Goal: Contribute content

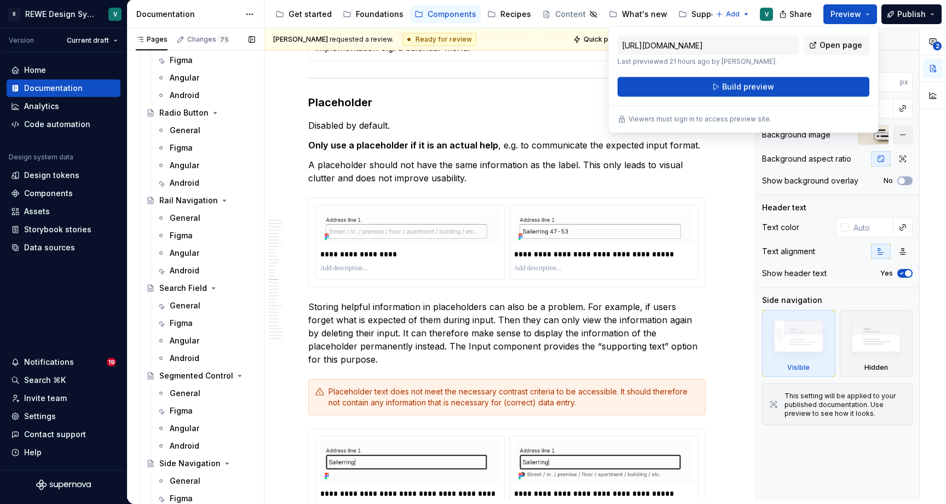
scroll to position [3232, 0]
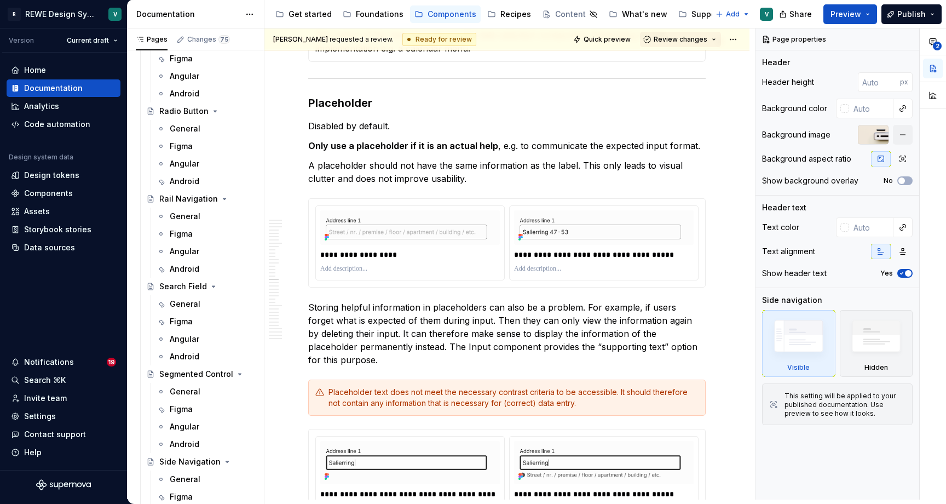
drag, startPoint x: 489, startPoint y: 18, endPoint x: 493, endPoint y: 22, distance: 6.6
click at [0, 0] on button "Page tree" at bounding box center [0, 0] width 0 height 0
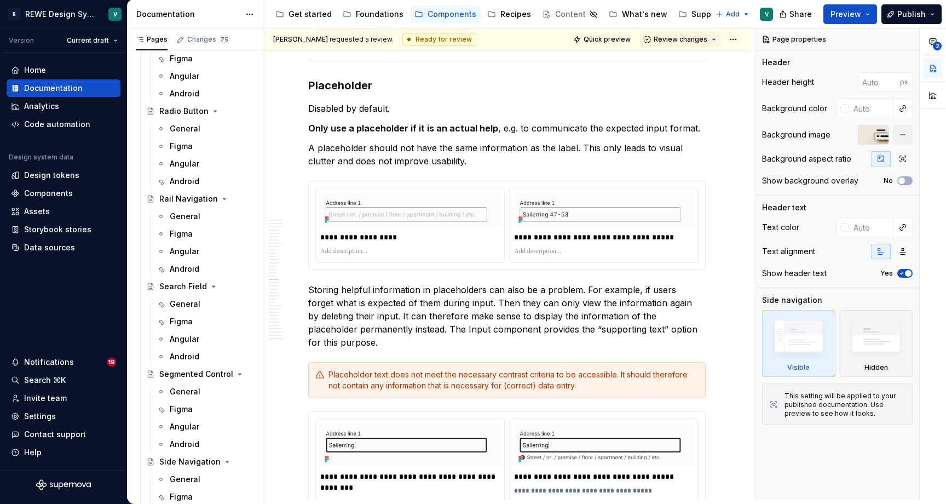
click at [509, 14] on html "R REWE Design System V Version Current draft Home Documentation Analytics Code …" at bounding box center [473, 252] width 946 height 504
click at [502, 13] on div "Recipes" at bounding box center [516, 14] width 31 height 11
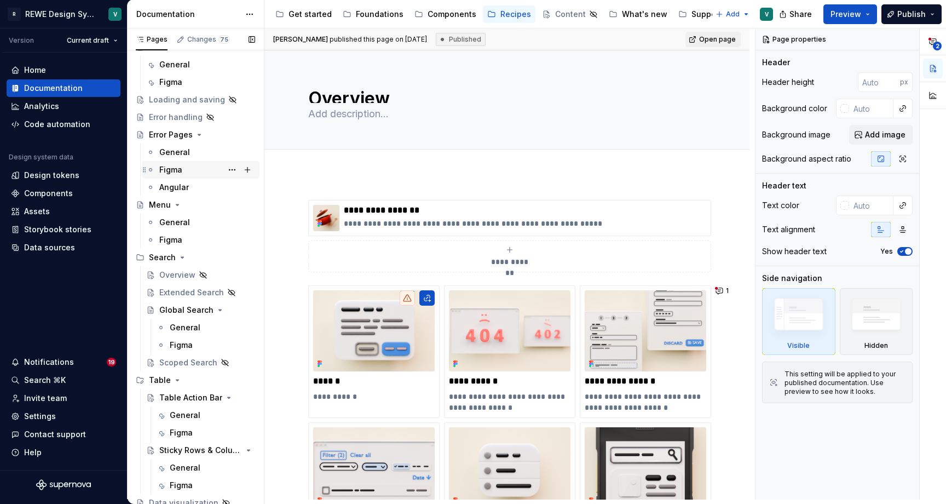
scroll to position [122, 0]
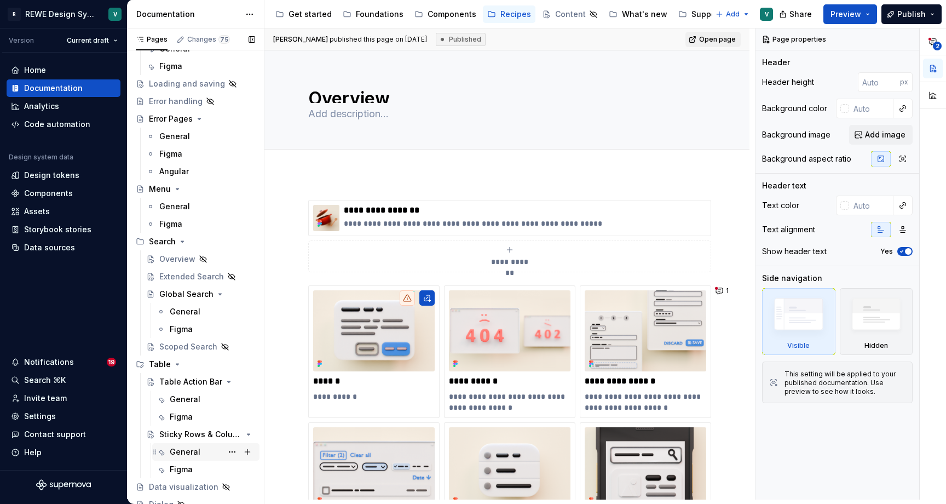
click at [187, 447] on div "General" at bounding box center [185, 451] width 31 height 11
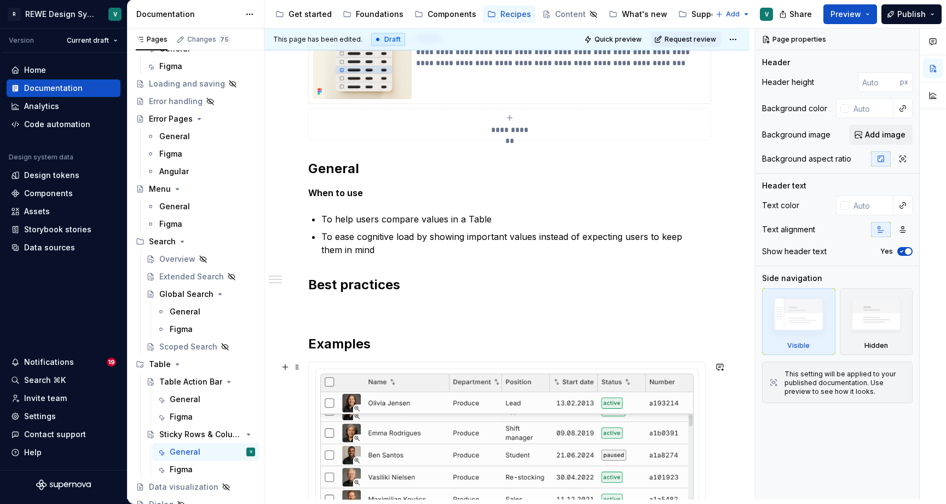
scroll to position [249, 0]
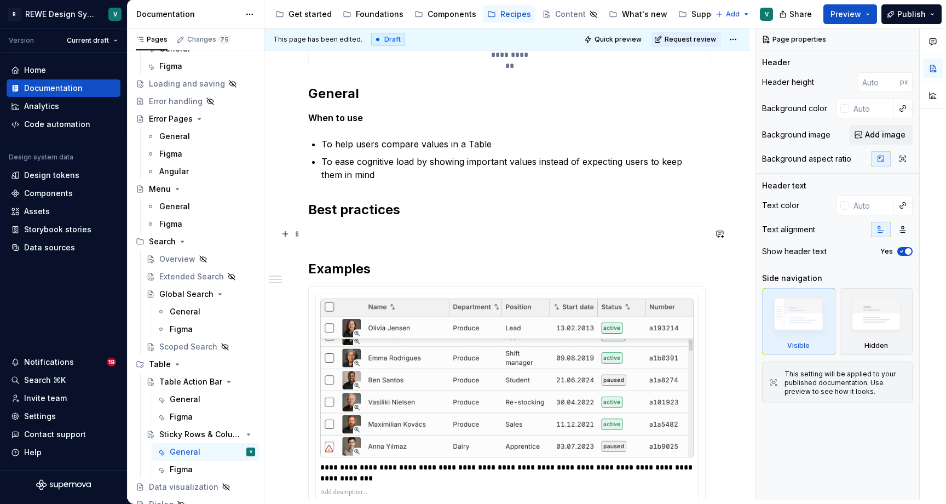
click at [365, 238] on p at bounding box center [507, 233] width 398 height 13
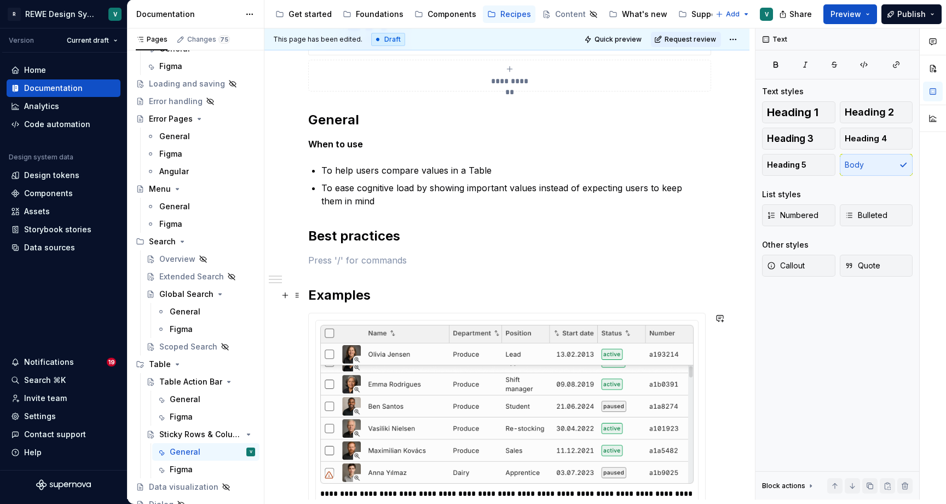
scroll to position [135, 0]
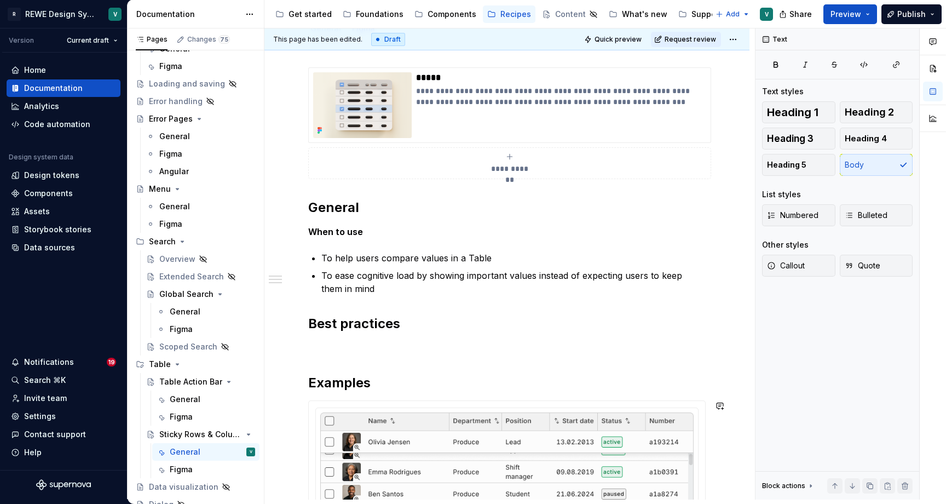
type textarea "*"
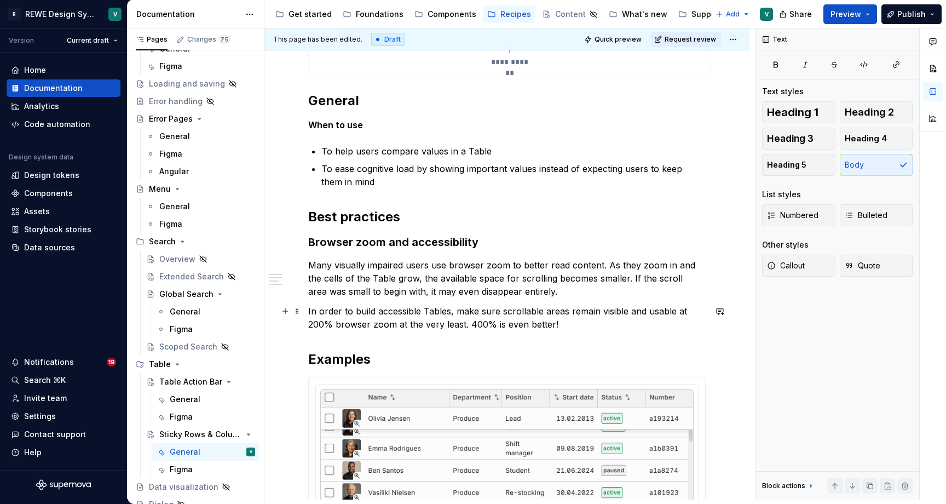
scroll to position [261, 0]
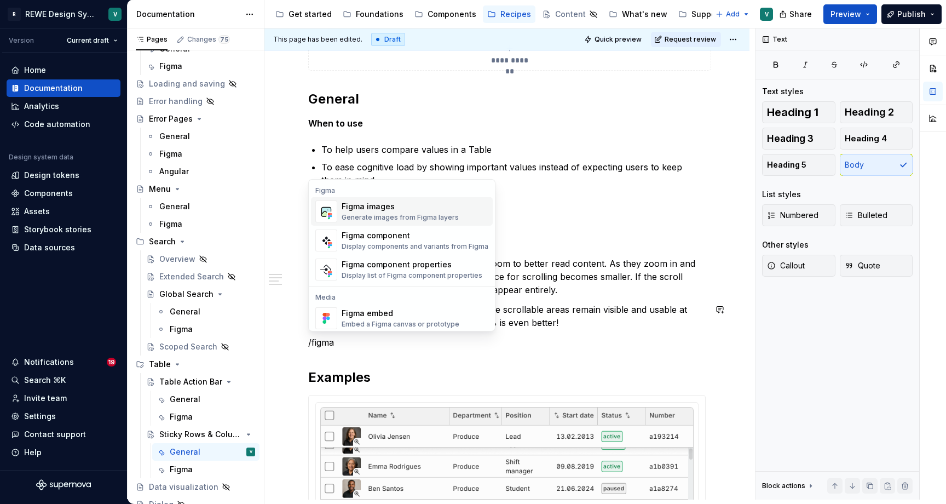
click at [418, 204] on div "Figma images" at bounding box center [400, 206] width 117 height 11
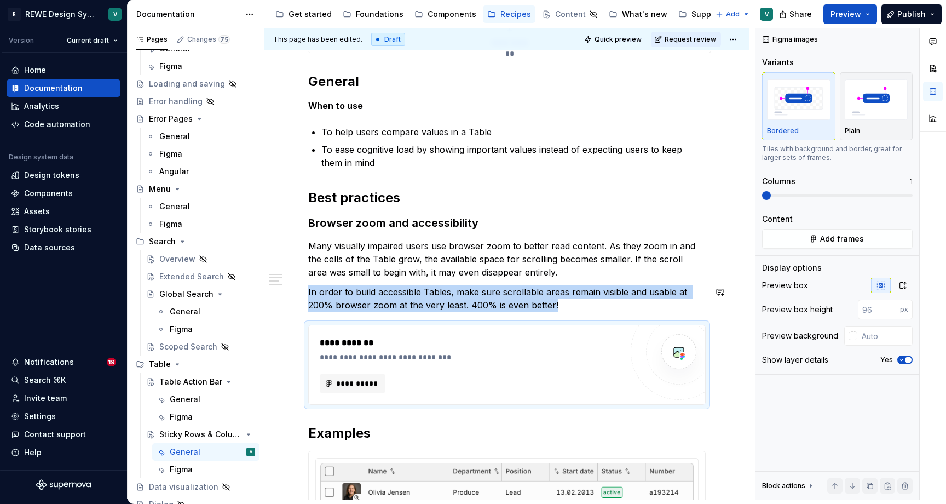
type textarea "*"
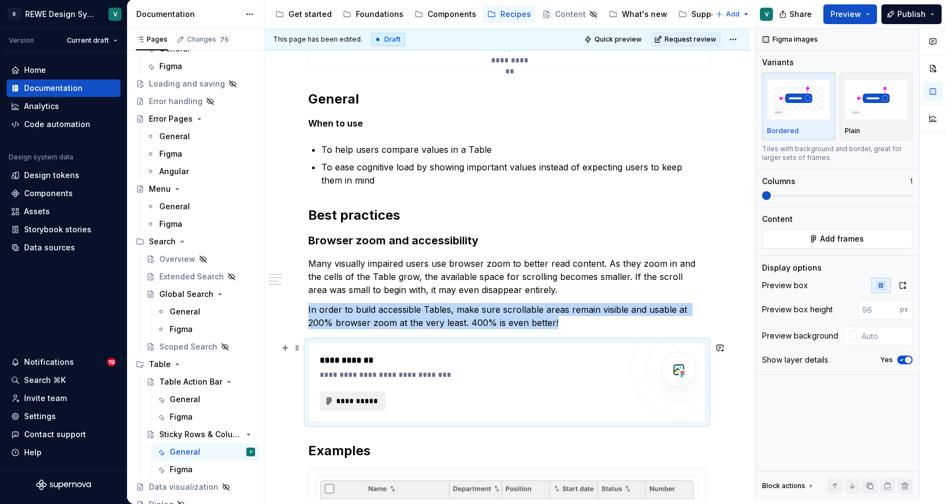
click at [370, 403] on span "**********" at bounding box center [357, 400] width 43 height 11
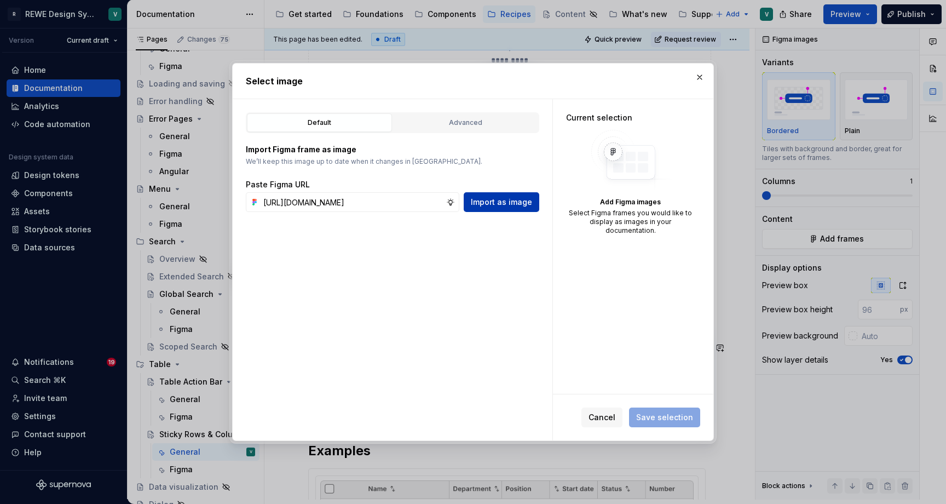
type input "[URL][DOMAIN_NAME]"
click at [484, 203] on span "Import as image" at bounding box center [501, 202] width 61 height 11
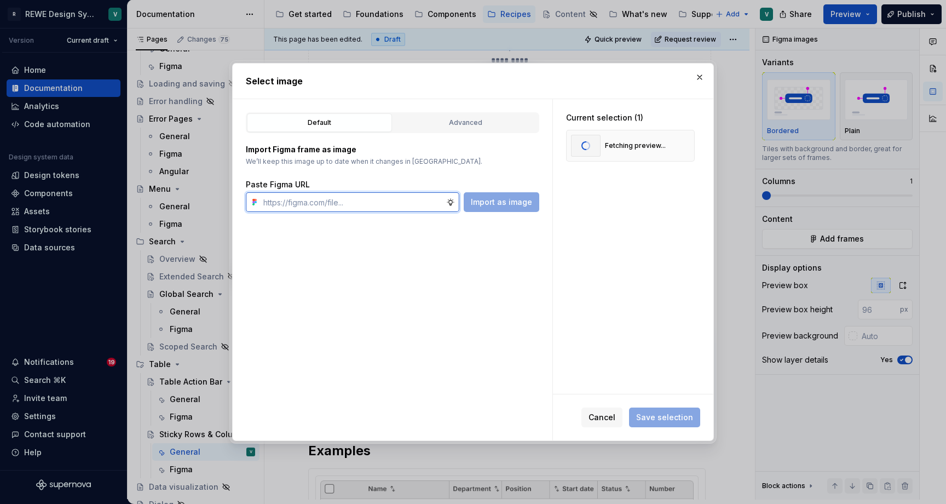
click at [387, 208] on input "text" at bounding box center [352, 202] width 187 height 20
paste input "[URL][DOMAIN_NAME]"
type input "[URL][DOMAIN_NAME]"
click at [487, 198] on span "Import as image" at bounding box center [501, 202] width 61 height 11
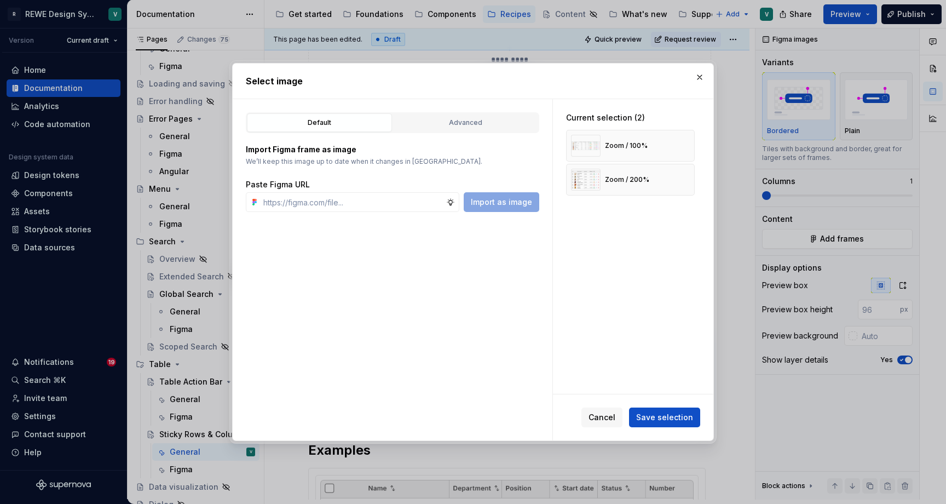
type textarea "*"
click at [352, 204] on input "text" at bounding box center [352, 202] width 187 height 20
paste input "[URL][DOMAIN_NAME]"
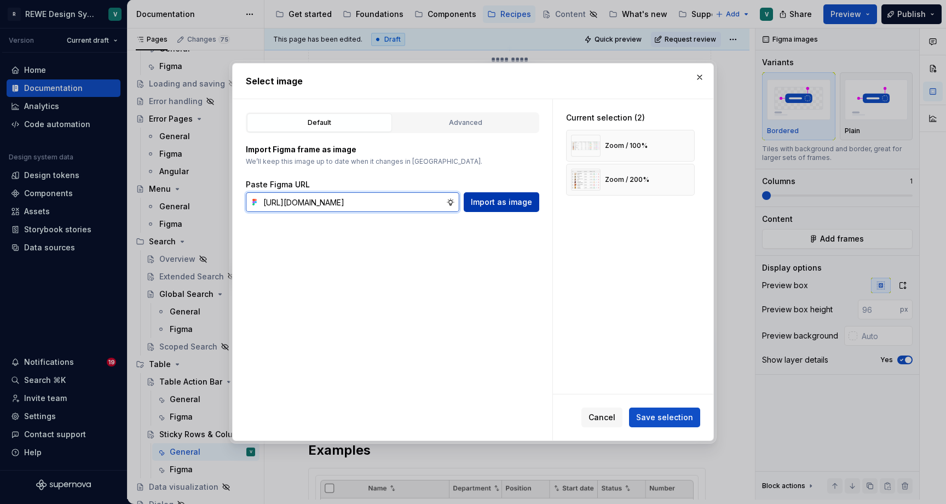
type input "[URL][DOMAIN_NAME]"
click at [503, 204] on span "Import as image" at bounding box center [501, 202] width 61 height 11
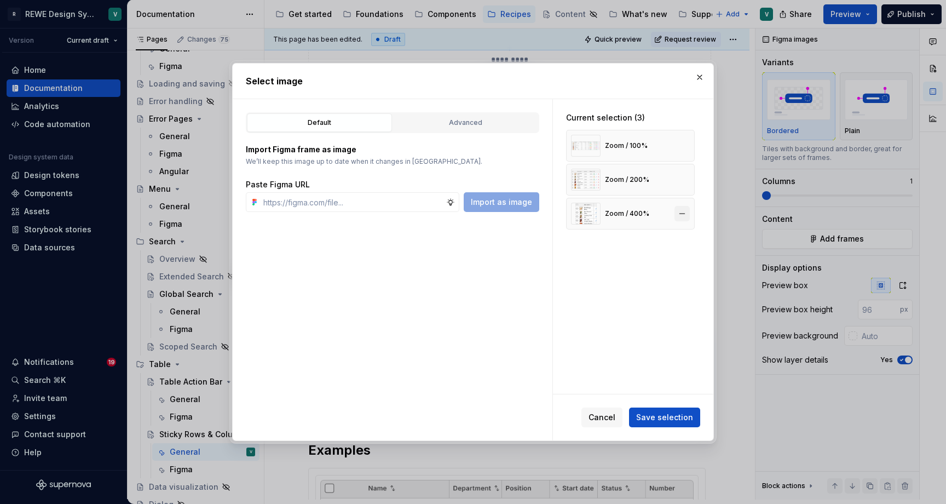
click at [687, 211] on button "button" at bounding box center [682, 213] width 15 height 15
click at [342, 200] on input "text" at bounding box center [352, 202] width 187 height 20
paste input "[URL][DOMAIN_NAME]"
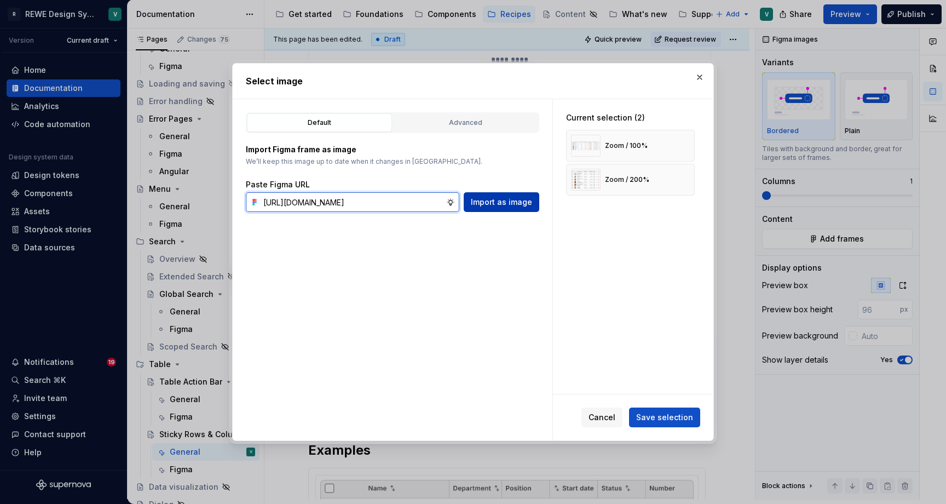
type input "[URL][DOMAIN_NAME]"
click at [481, 203] on span "Import as image" at bounding box center [501, 202] width 61 height 11
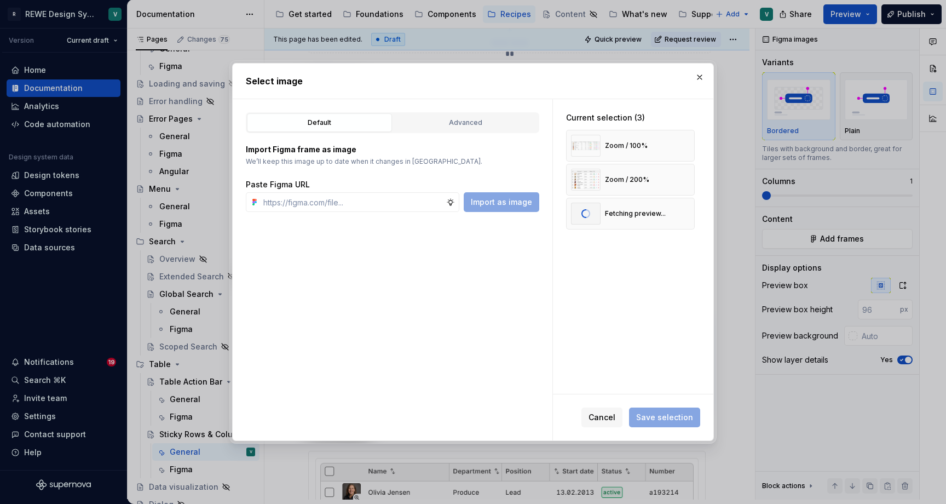
type textarea "*"
click at [646, 418] on span "Save selection" at bounding box center [664, 417] width 57 height 11
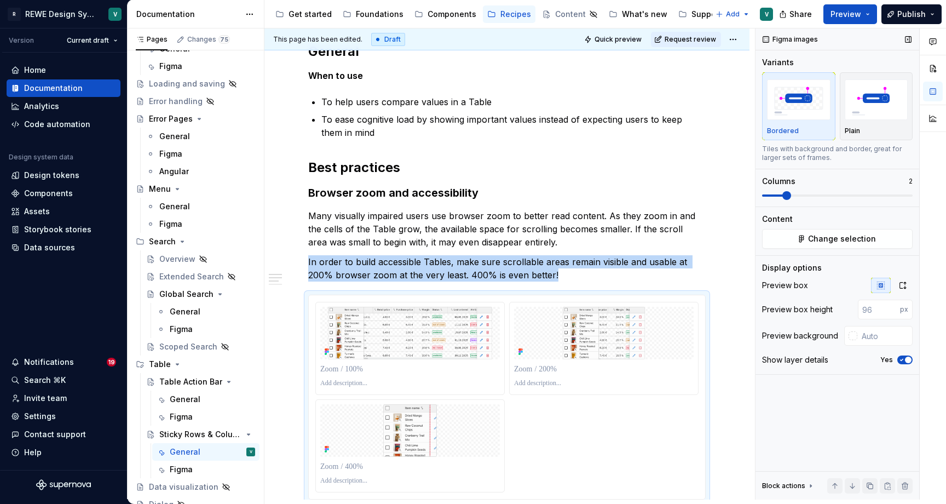
scroll to position [389, 0]
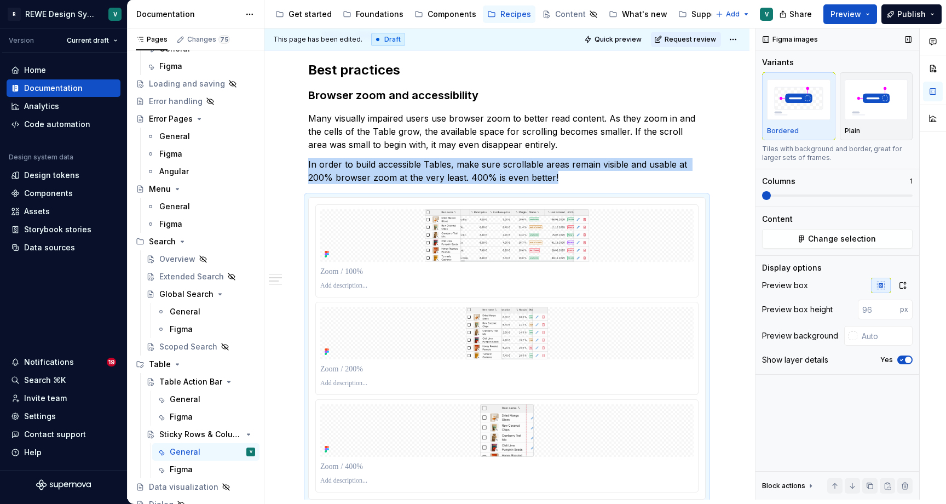
click at [763, 192] on span at bounding box center [837, 195] width 151 height 9
click at [905, 288] on icon "button" at bounding box center [903, 285] width 9 height 9
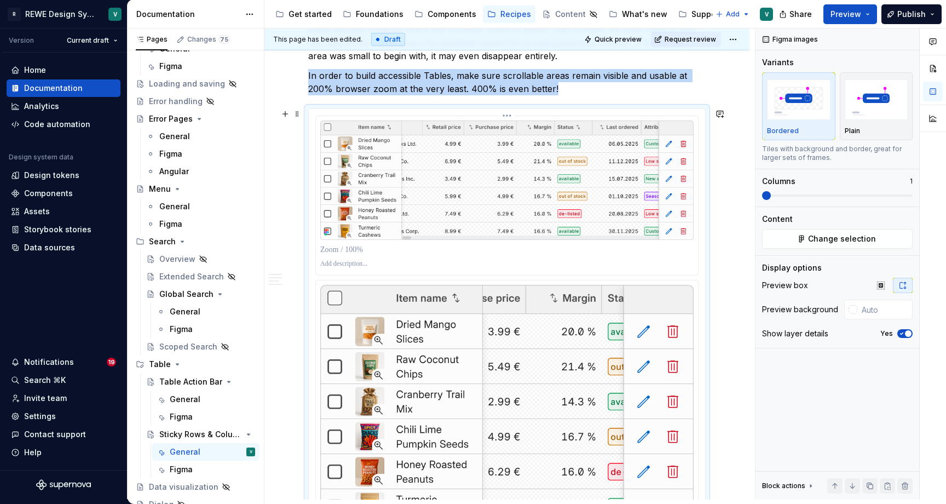
scroll to position [514, 0]
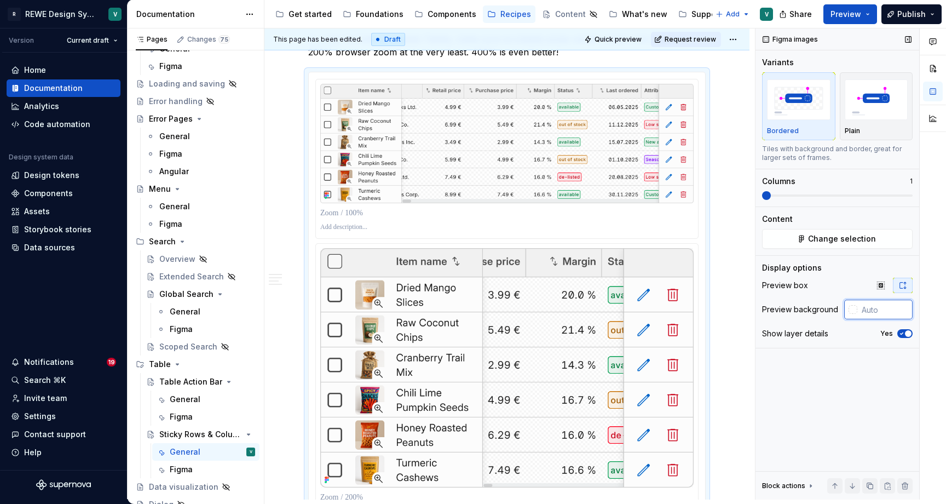
click at [874, 310] on input "text" at bounding box center [885, 310] width 55 height 20
type input "#FCFCFC"
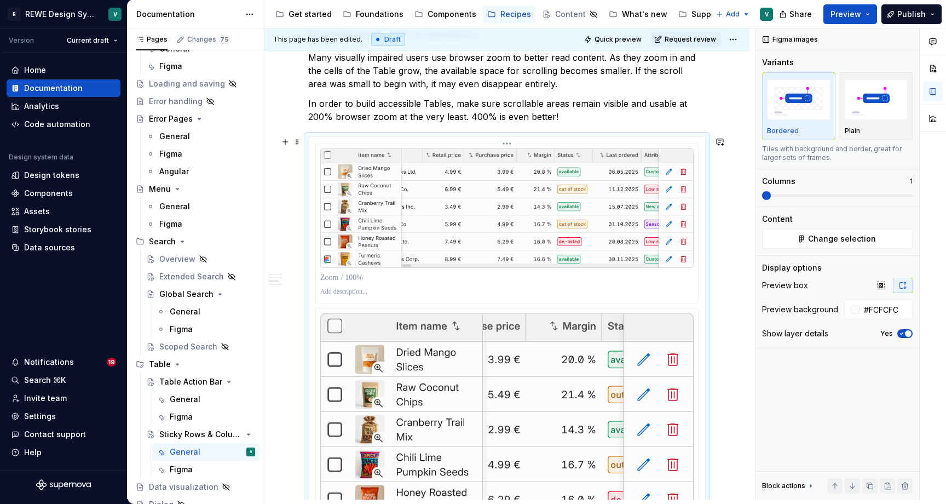
scroll to position [435, 0]
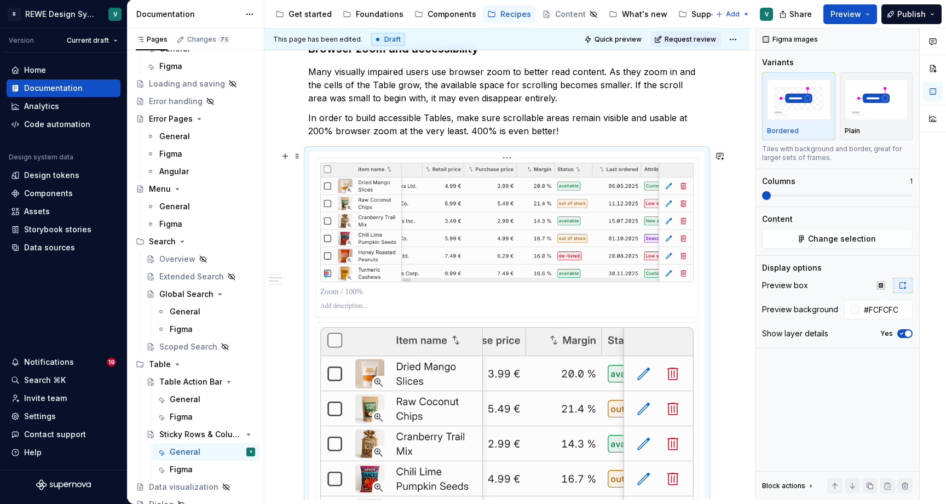
click at [352, 294] on p at bounding box center [507, 291] width 374 height 11
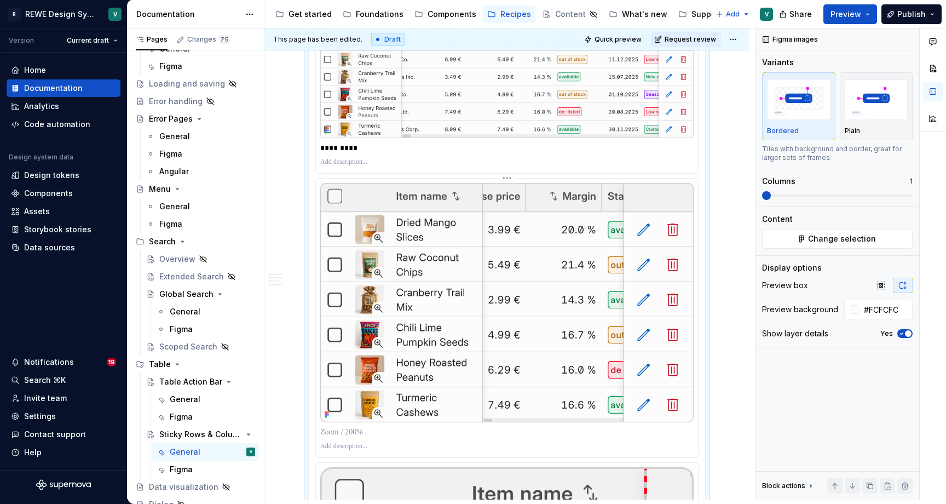
scroll to position [589, 0]
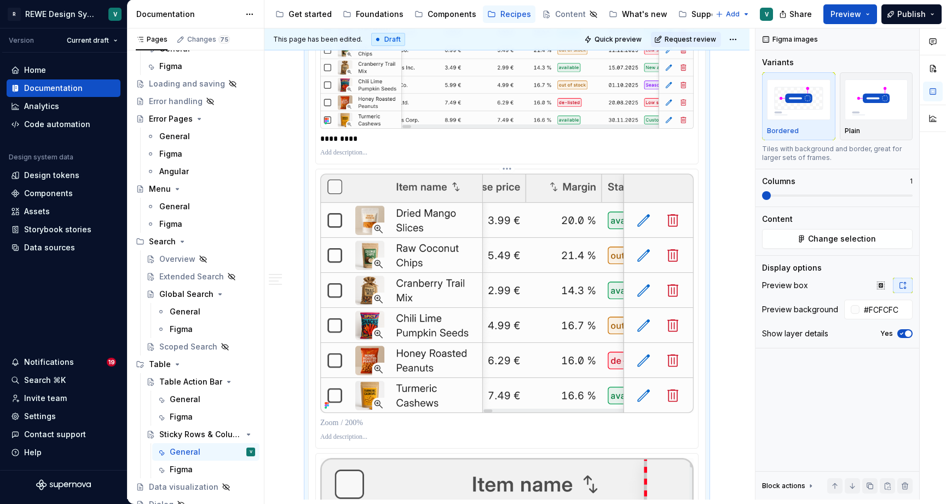
click at [367, 425] on p at bounding box center [507, 422] width 374 height 11
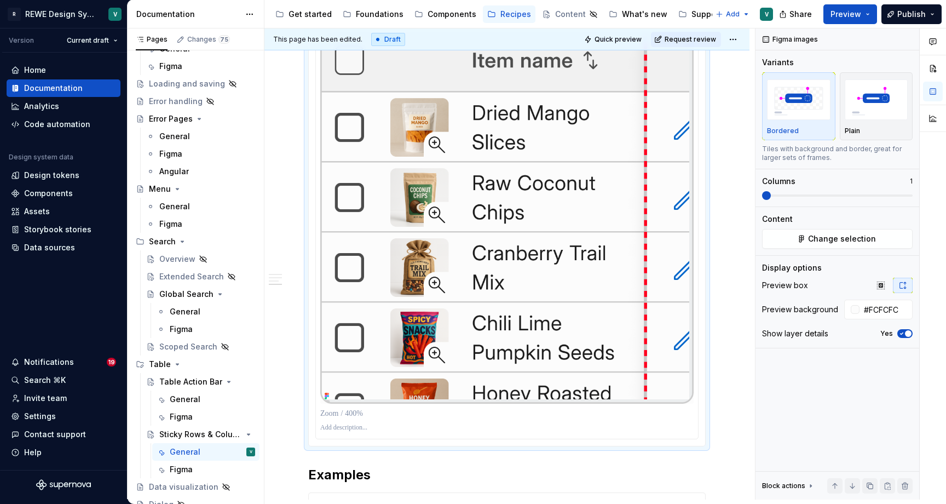
scroll to position [1037, 0]
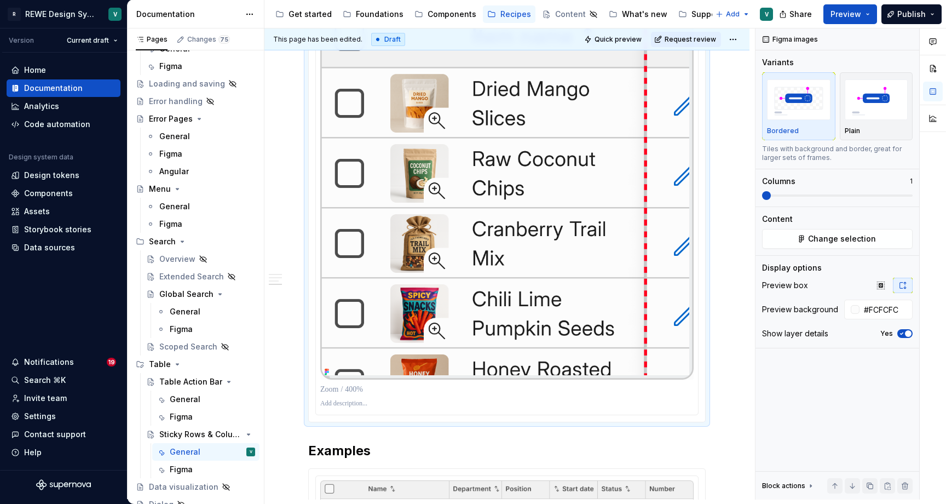
click at [364, 395] on p at bounding box center [507, 389] width 374 height 11
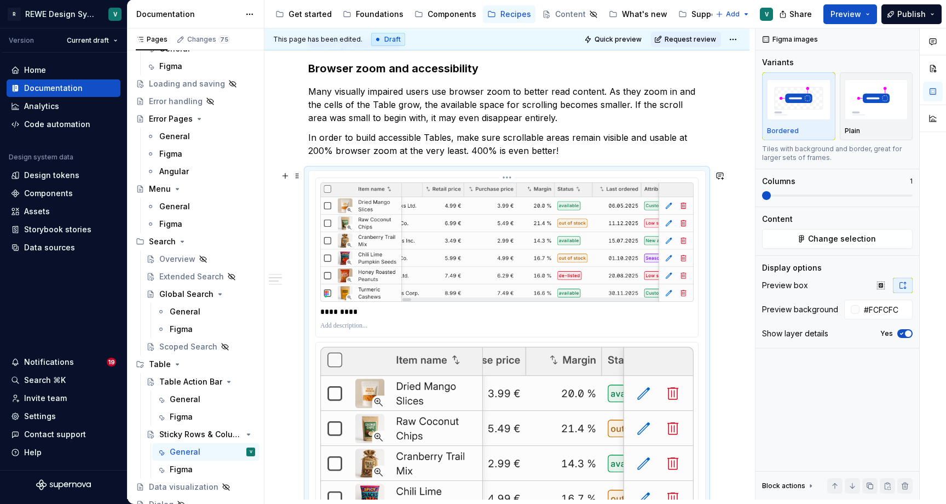
scroll to position [410, 0]
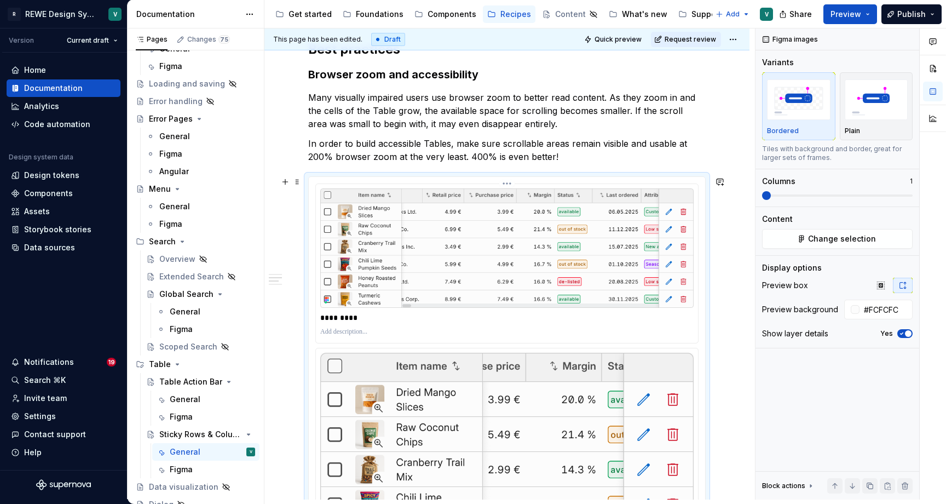
click at [357, 332] on p at bounding box center [507, 332] width 374 height 9
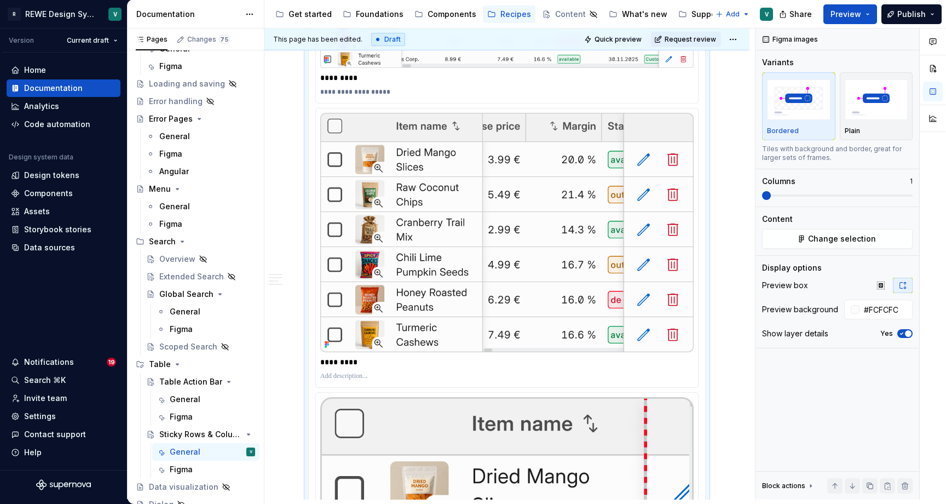
scroll to position [658, 0]
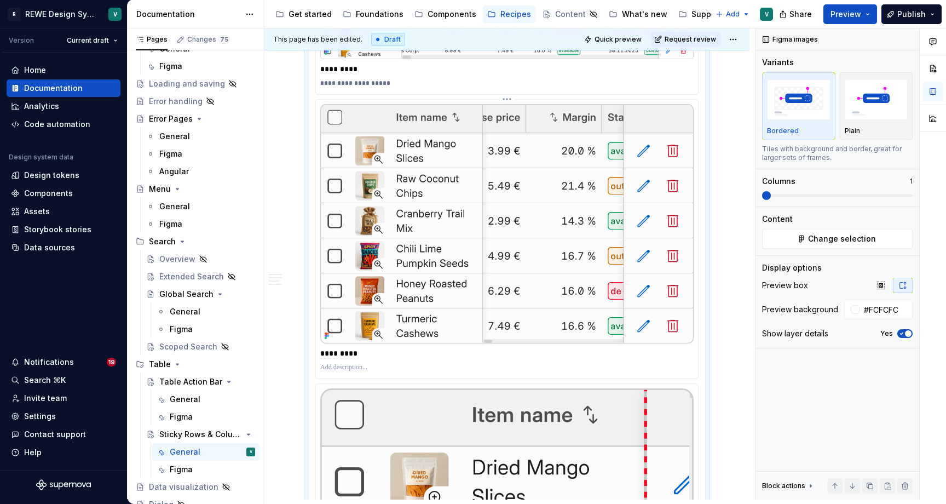
click at [352, 372] on p at bounding box center [507, 367] width 374 height 9
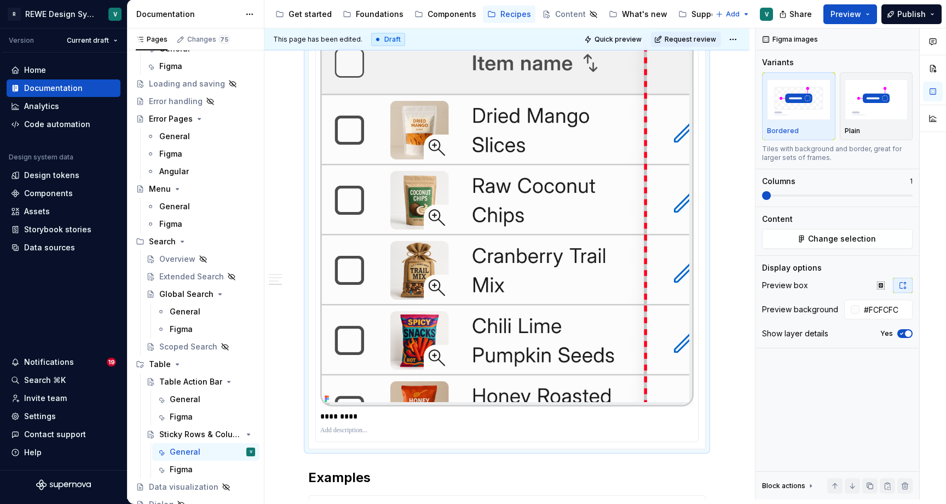
scroll to position [1018, 0]
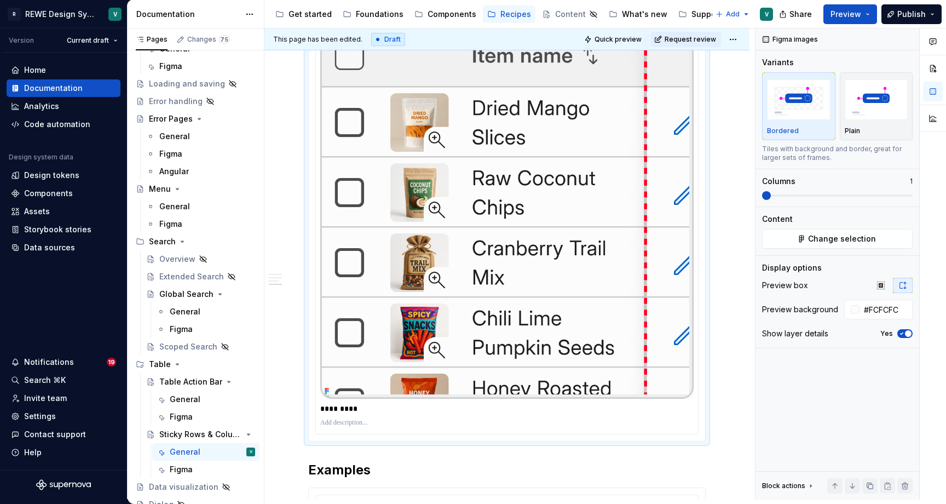
click at [373, 427] on p at bounding box center [507, 422] width 374 height 9
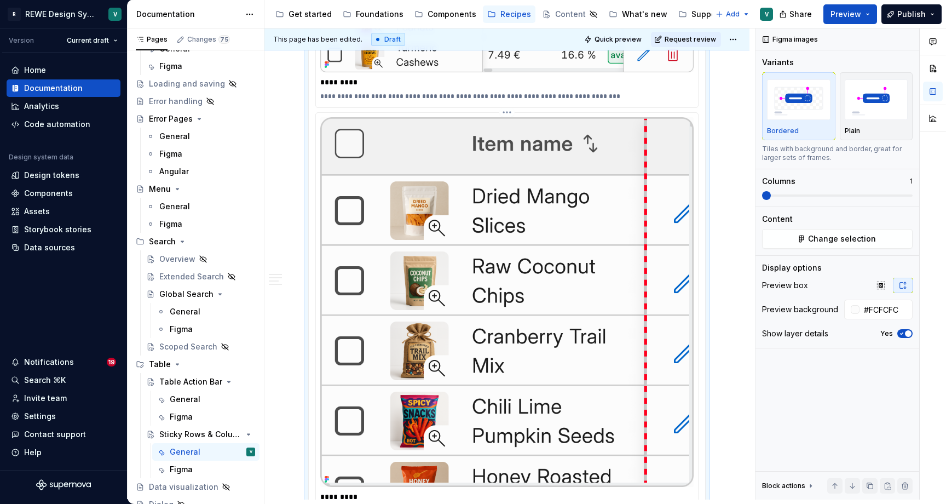
scroll to position [924, 0]
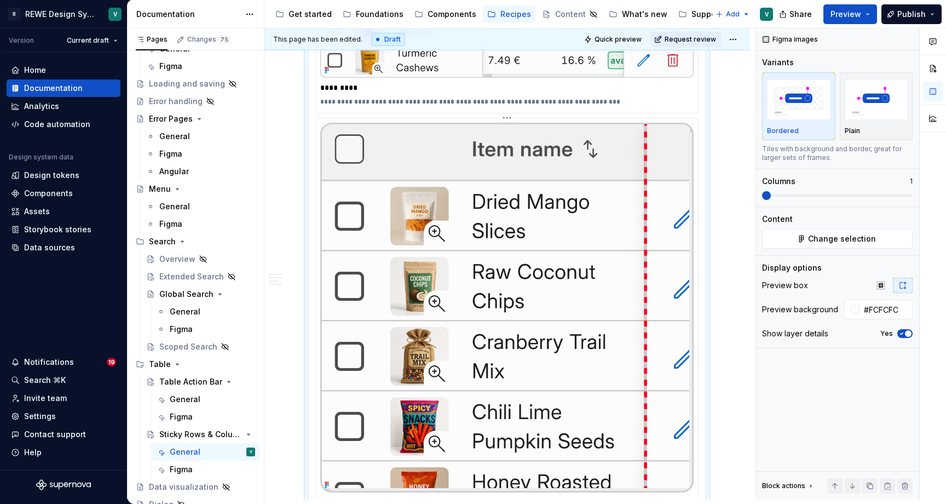
click at [509, 125] on html "R REWE Design System V Version Current draft Home Documentation Analytics Code …" at bounding box center [473, 252] width 946 height 504
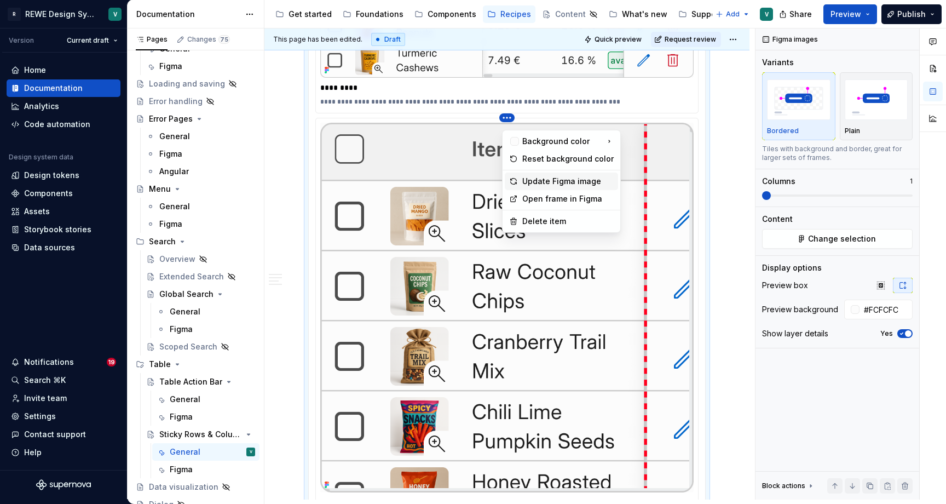
click at [537, 182] on div "Update Figma image" at bounding box center [567, 181] width 91 height 11
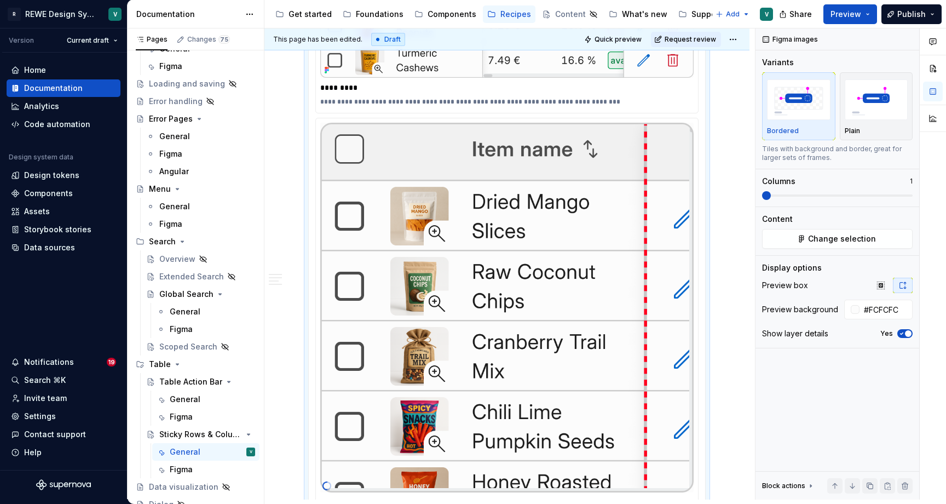
click at [744, 401] on div "**********" at bounding box center [507, 315] width 485 height 2127
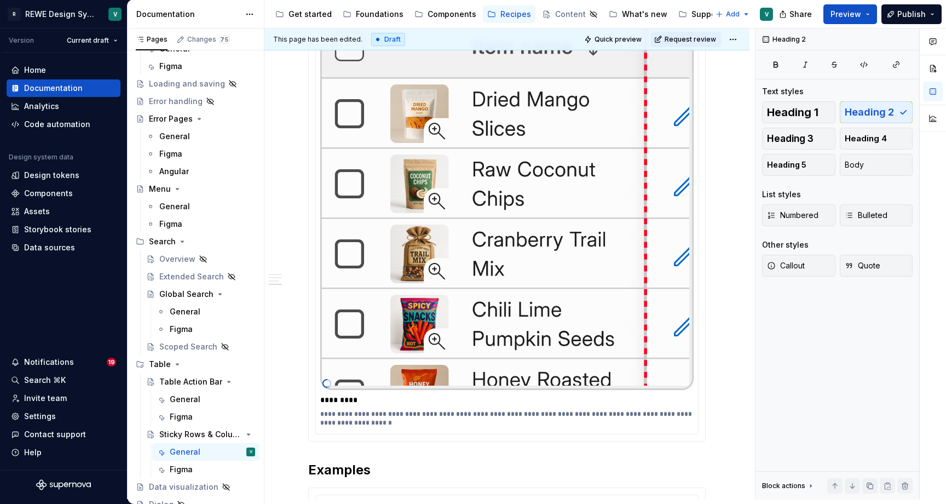
scroll to position [1036, 0]
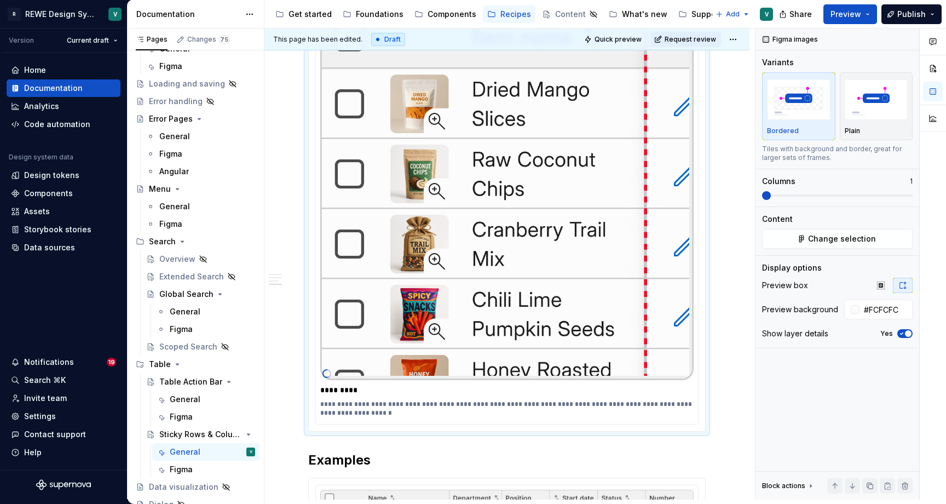
type textarea "*"
click at [726, 417] on div "**********" at bounding box center [507, 203] width 485 height 2127
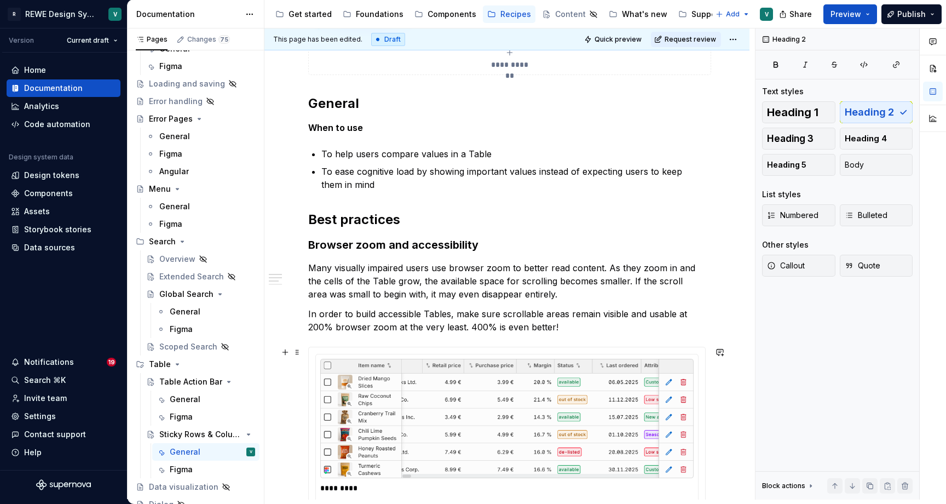
scroll to position [238, 0]
